Goal: Find specific page/section: Find specific page/section

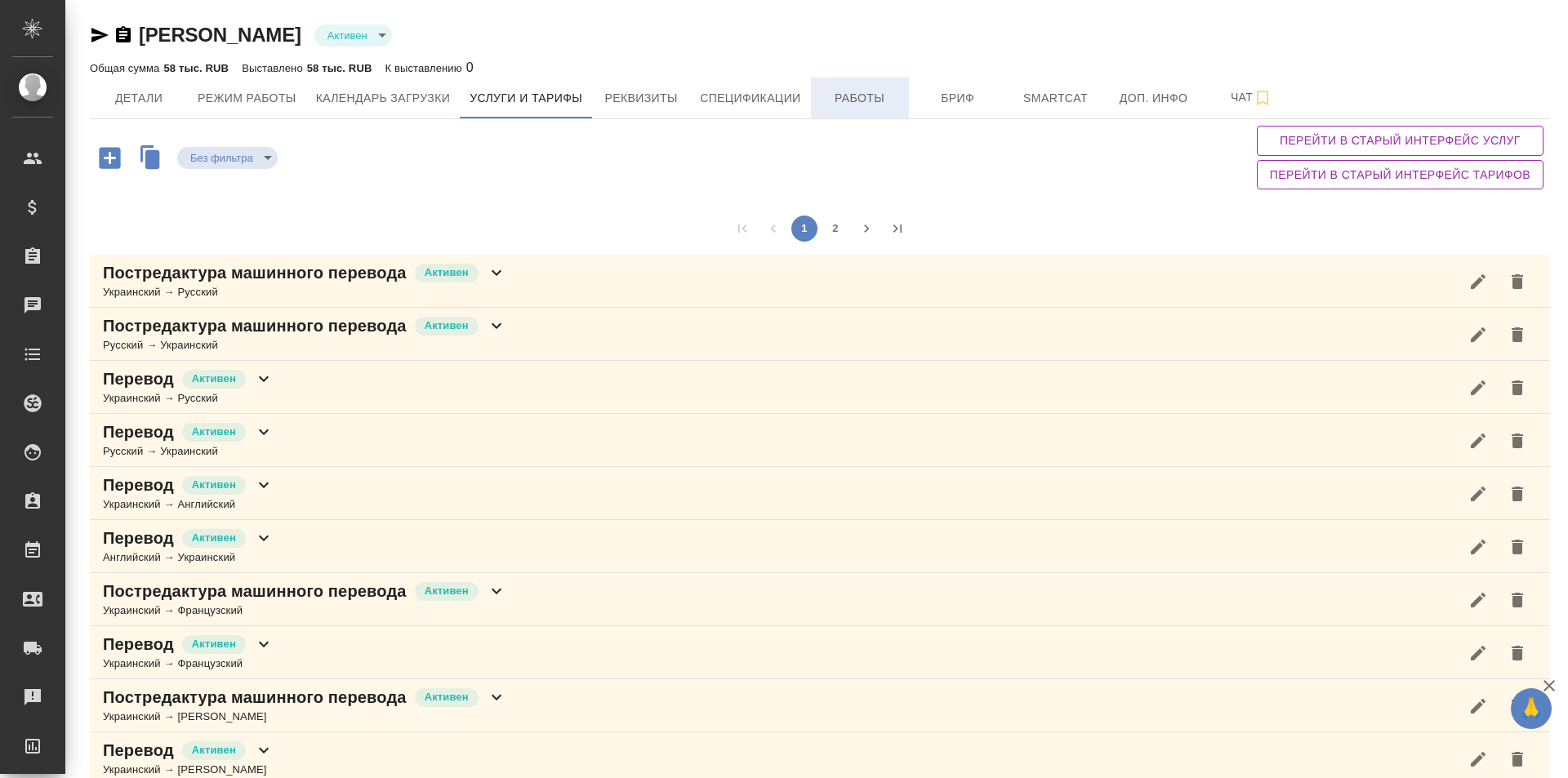
click at [864, 95] on span "Работы" at bounding box center [859, 98] width 78 height 21
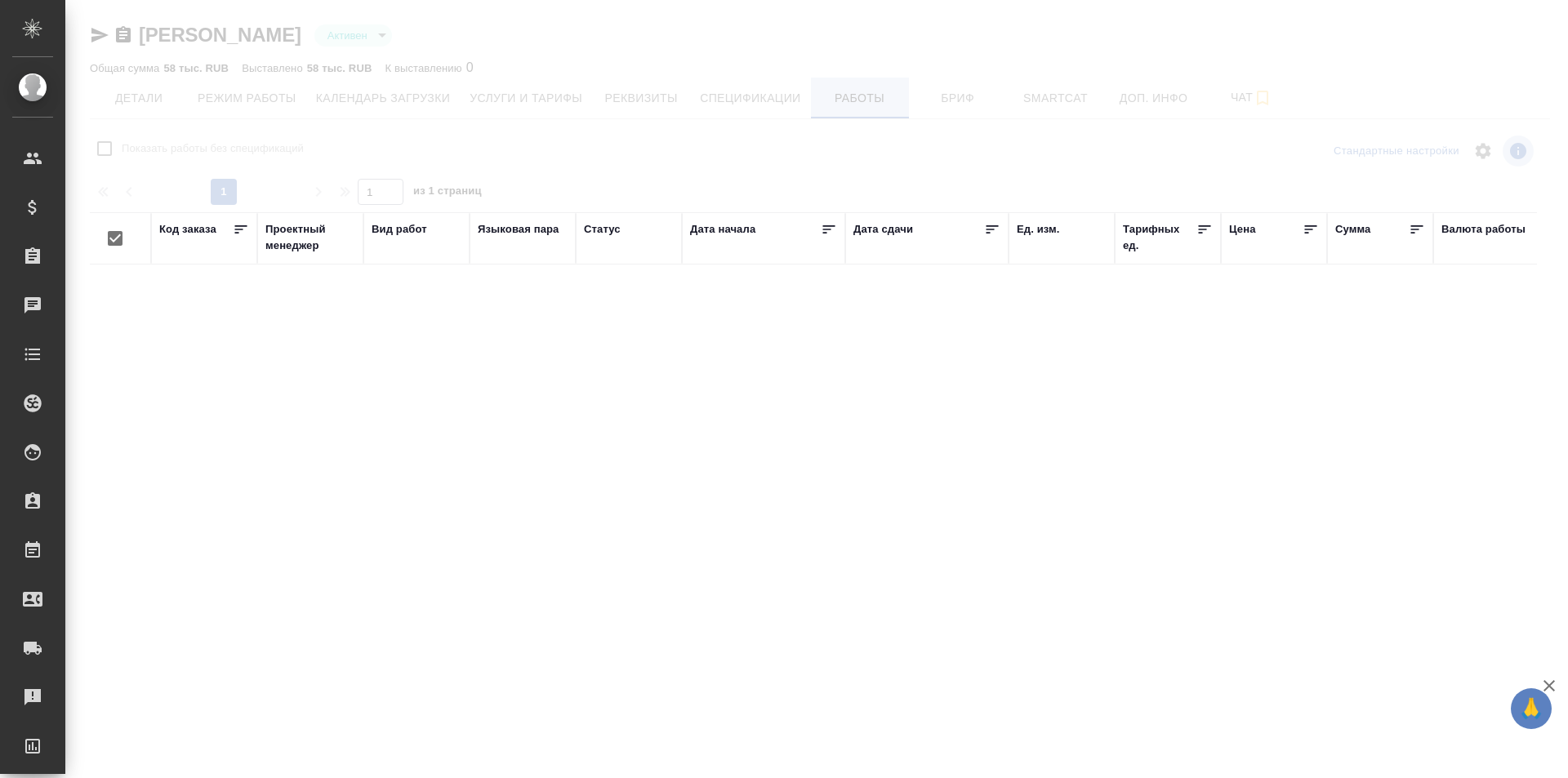
checkbox input "false"
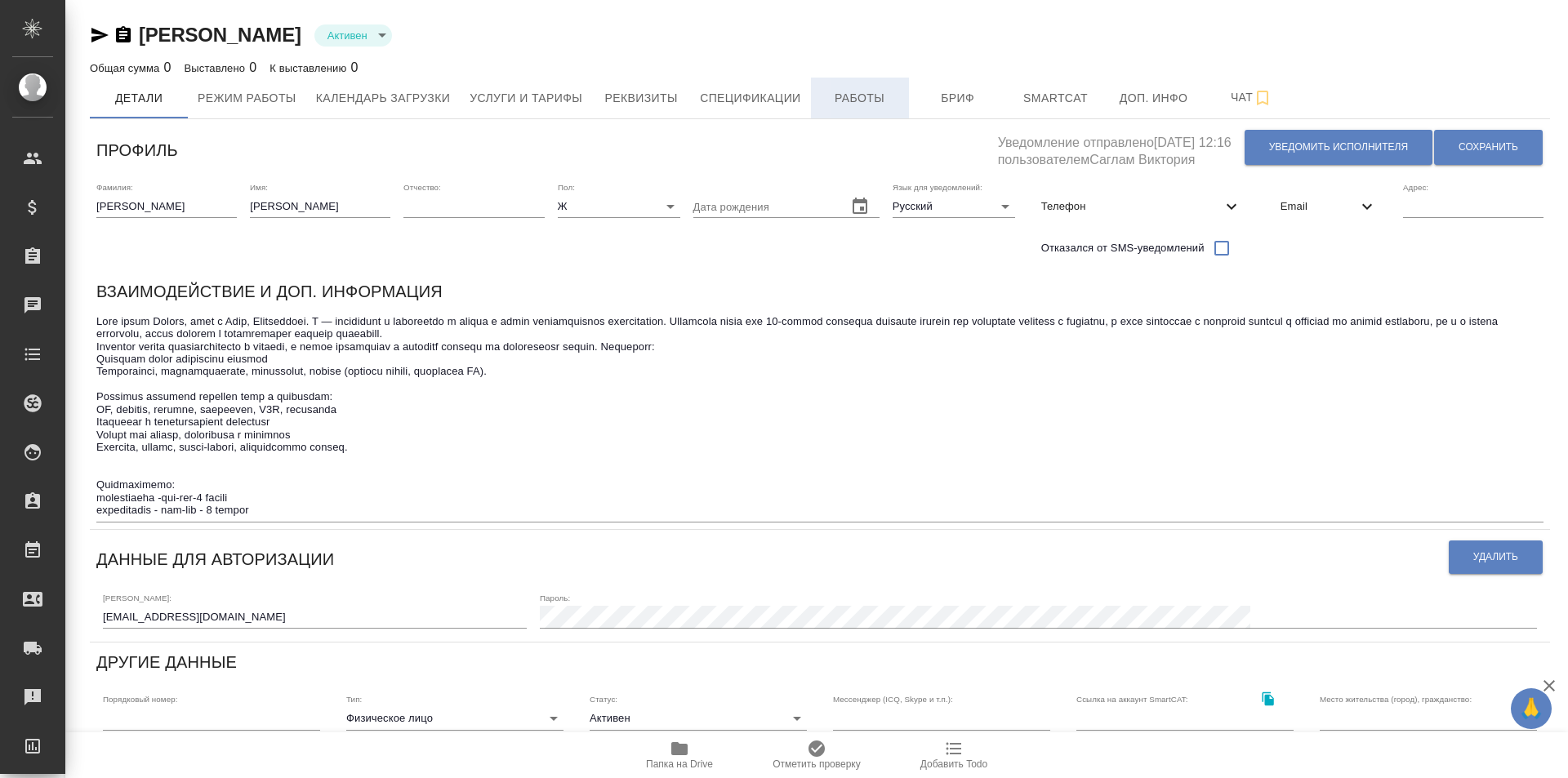
click at [885, 96] on span "Работы" at bounding box center [859, 98] width 78 height 21
